Goal: Transaction & Acquisition: Purchase product/service

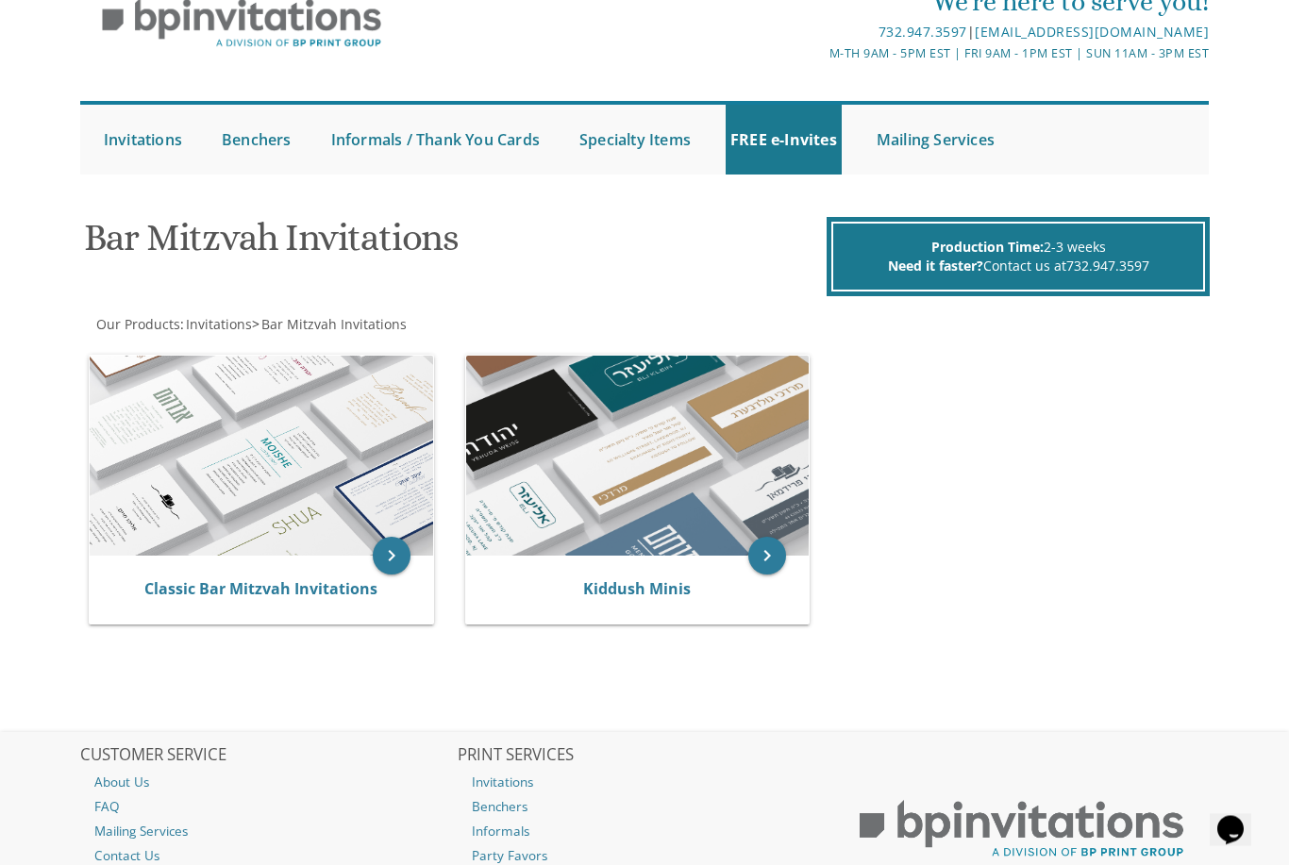
scroll to position [86, 0]
click at [240, 425] on img at bounding box center [262, 456] width 344 height 201
click at [237, 362] on img at bounding box center [262, 456] width 344 height 201
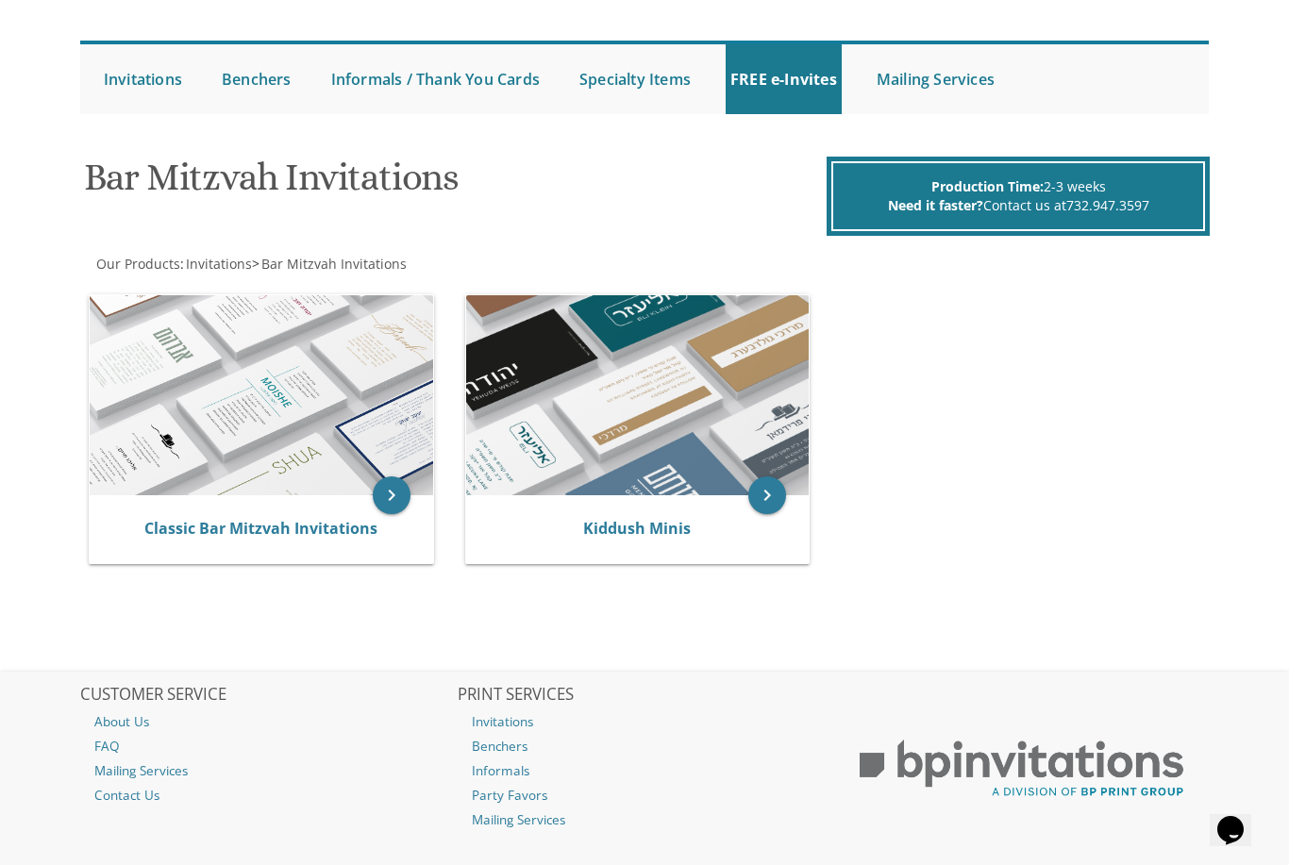
click at [246, 364] on img at bounding box center [262, 395] width 344 height 201
click at [214, 528] on link "Classic Bar Mitzvah Invitations" at bounding box center [260, 528] width 233 height 21
click at [193, 518] on link "Classic Bar Mitzvah Invitations" at bounding box center [260, 528] width 233 height 21
click at [391, 496] on icon "keyboard_arrow_right" at bounding box center [392, 496] width 38 height 38
click at [391, 485] on icon "keyboard_arrow_right" at bounding box center [392, 496] width 38 height 38
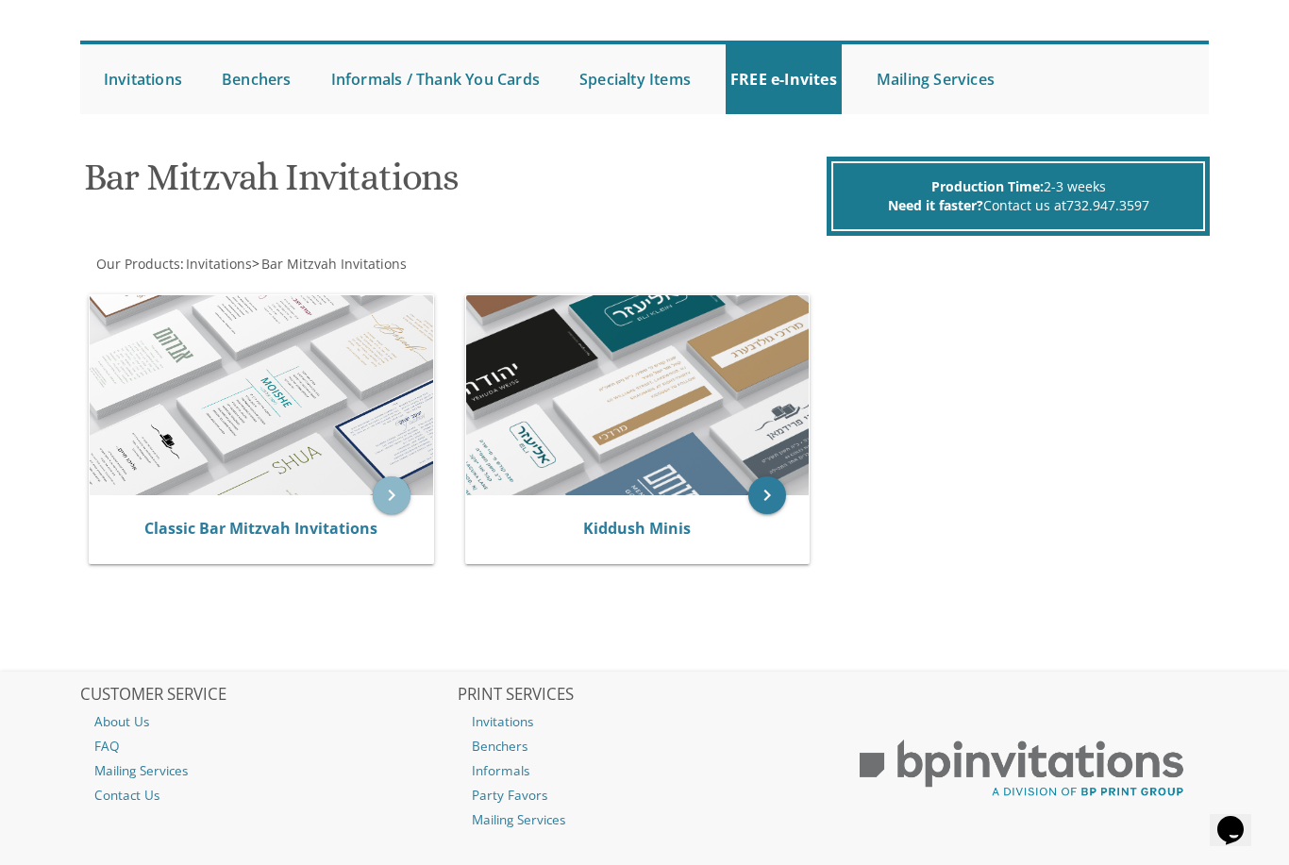
click at [375, 477] on icon "keyboard_arrow_right" at bounding box center [392, 496] width 38 height 38
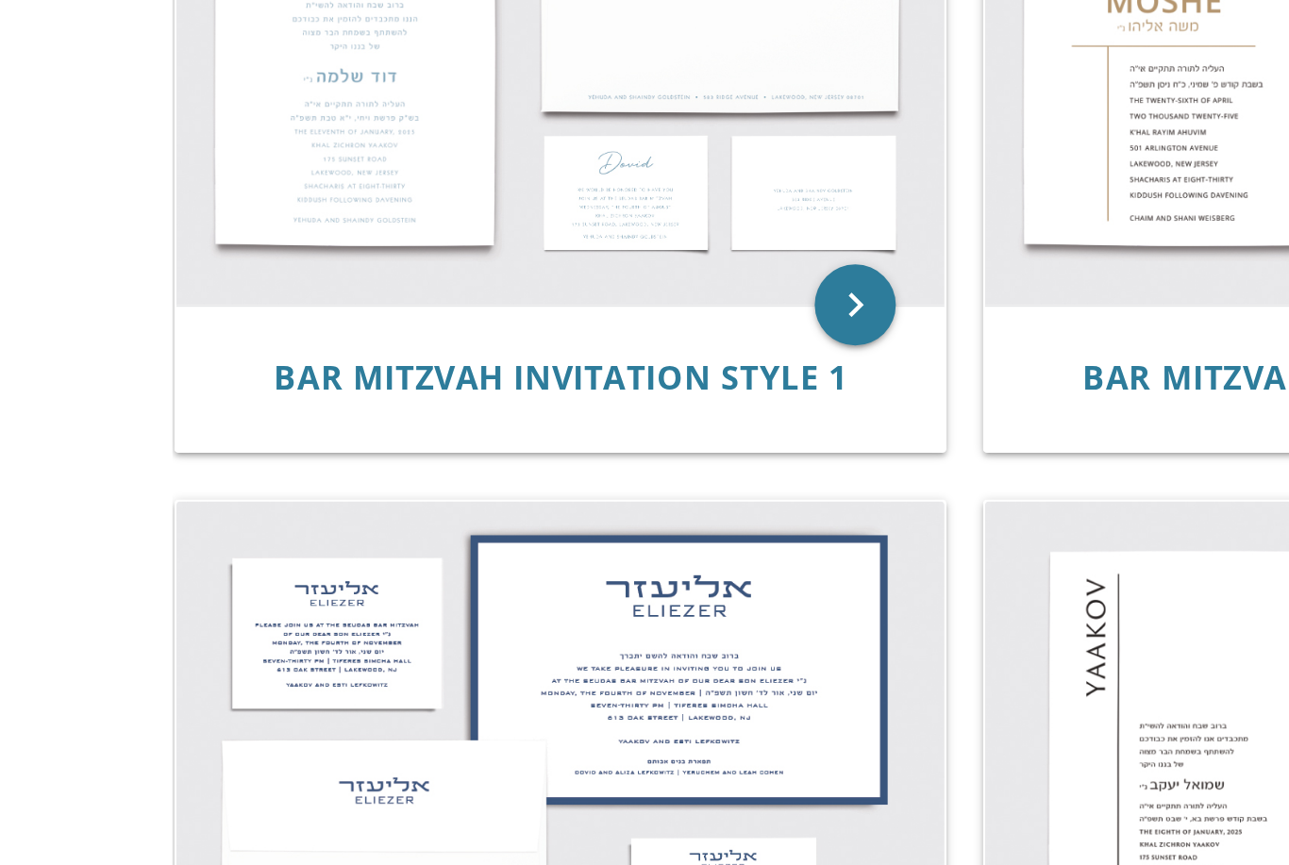
scroll to position [447, 0]
